Goal: Task Accomplishment & Management: Manage account settings

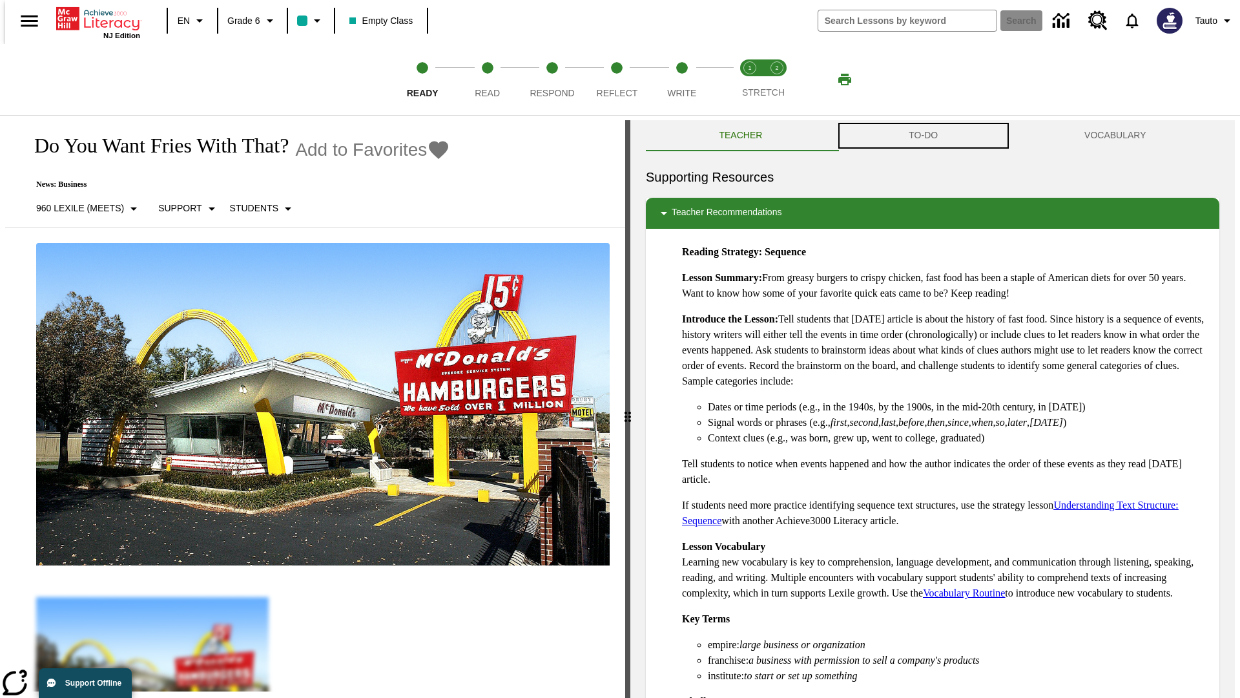
click at [924, 136] on button "TO-DO" at bounding box center [924, 135] width 176 height 31
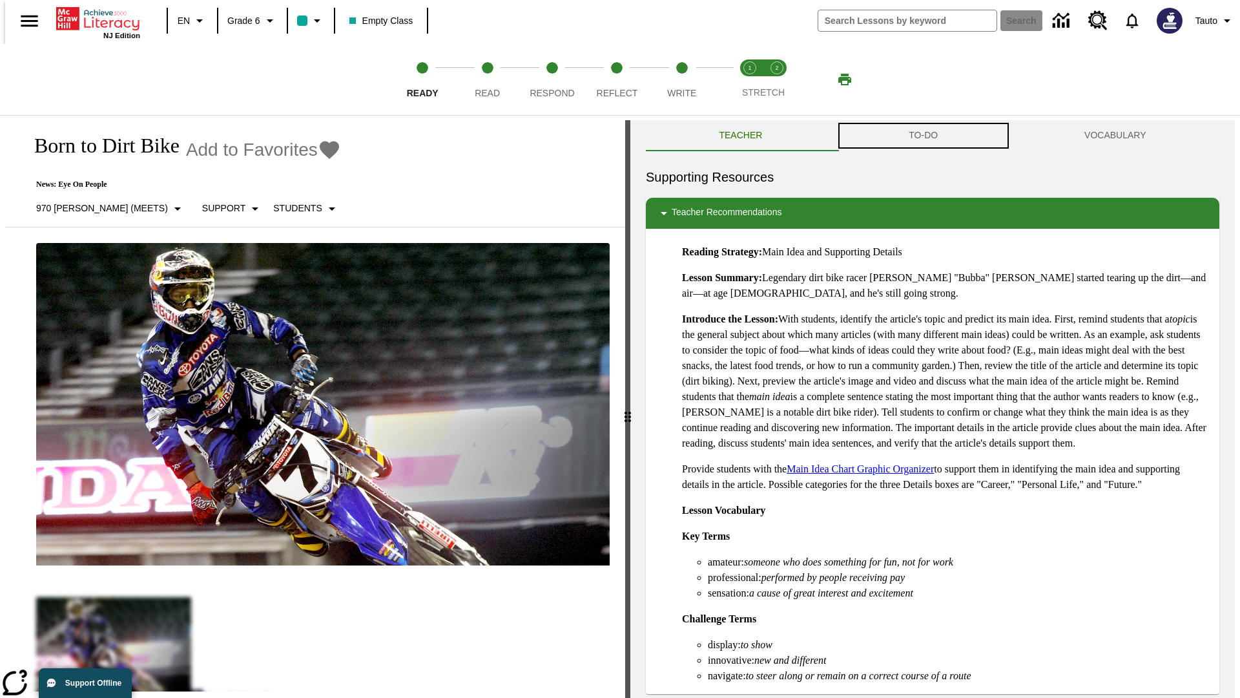
click at [924, 136] on button "TO-DO" at bounding box center [924, 135] width 176 height 31
